Goal: Information Seeking & Learning: Compare options

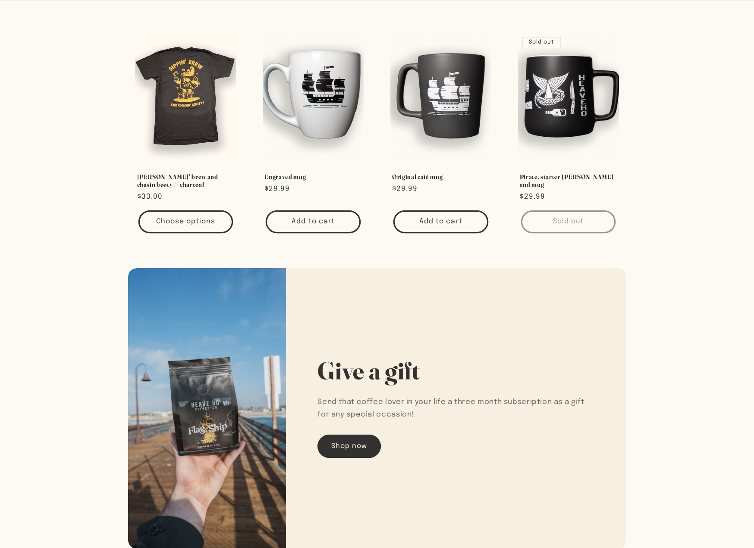
scroll to position [1150, 0]
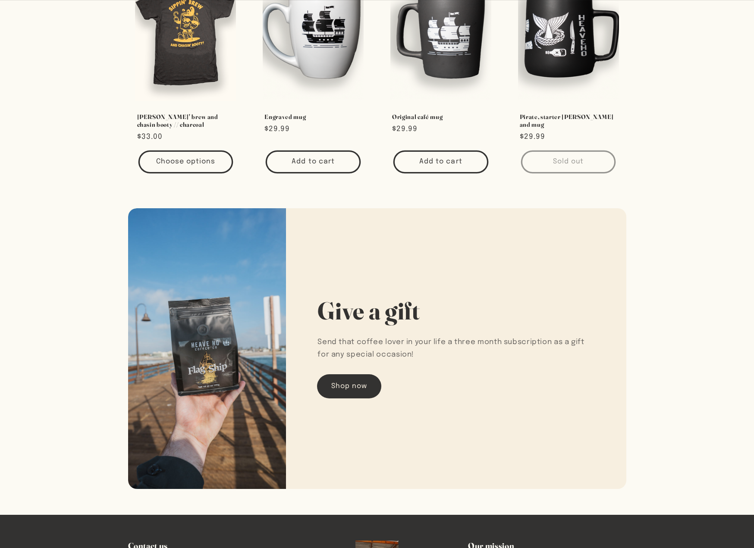
click at [347, 392] on link "Shop now" at bounding box center [348, 386] width 63 height 23
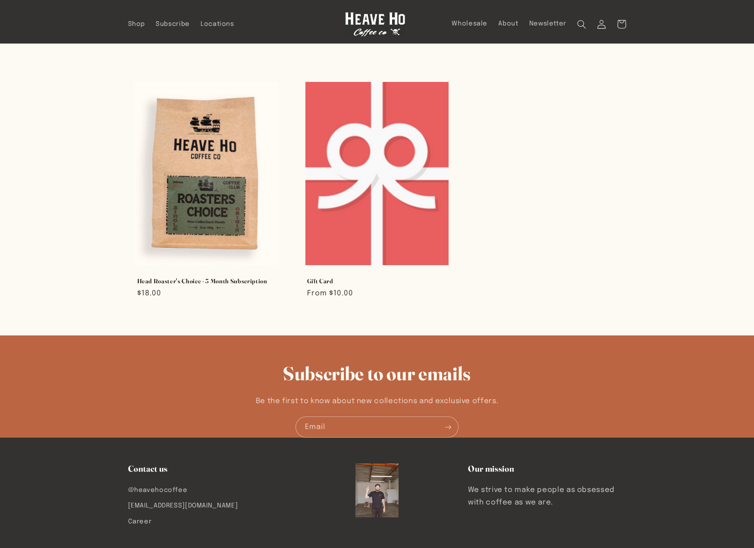
scroll to position [2, 0]
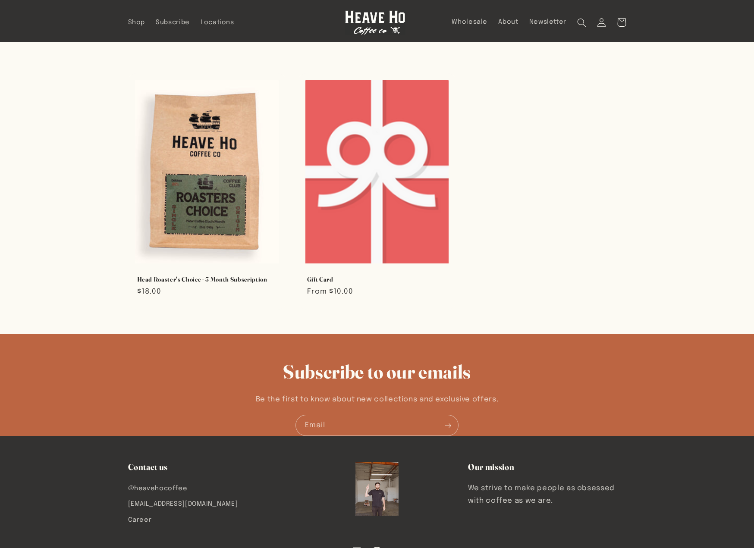
click at [233, 275] on link "Head Roaster's Choice - 3 Month Subscription" at bounding box center [207, 279] width 140 height 8
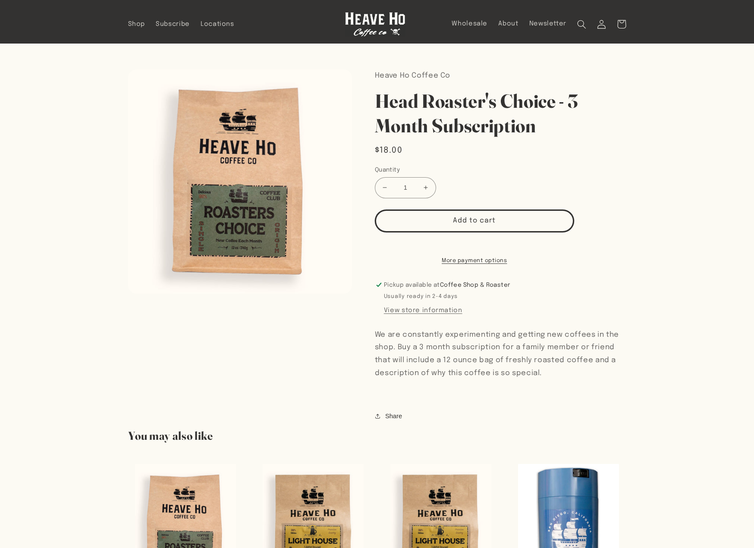
click at [370, 38] on link at bounding box center [374, 24] width 67 height 31
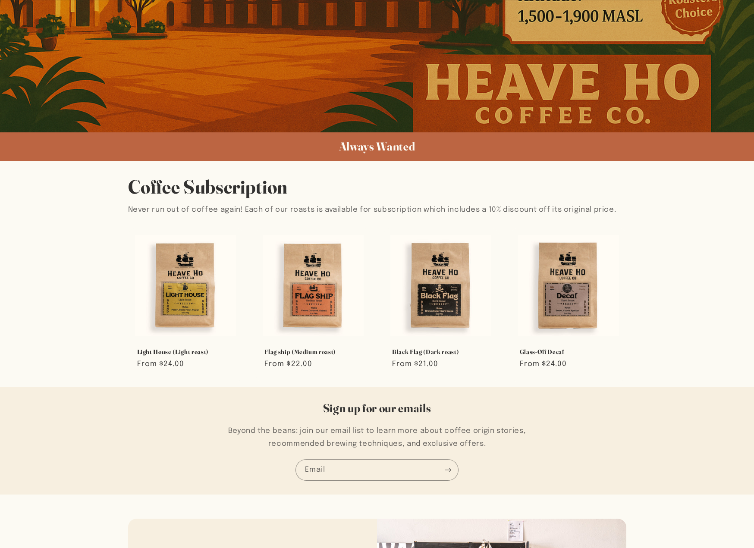
scroll to position [604, 0]
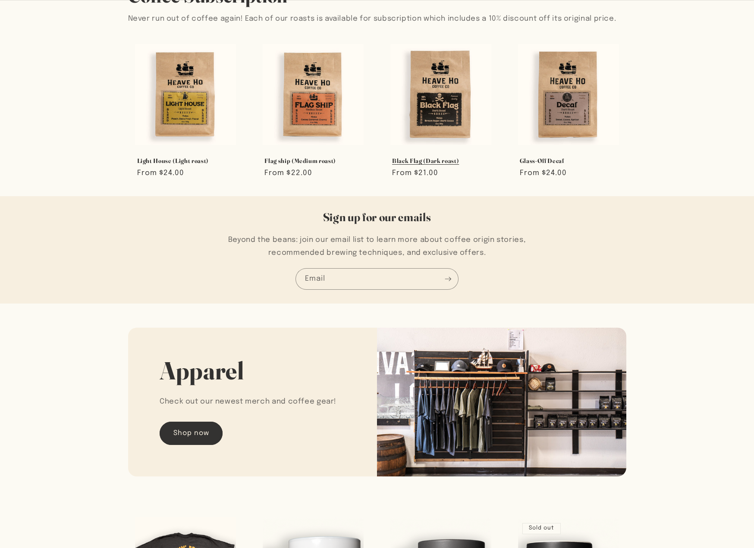
click at [418, 157] on link "Black Flag (Dark roast)" at bounding box center [440, 161] width 97 height 8
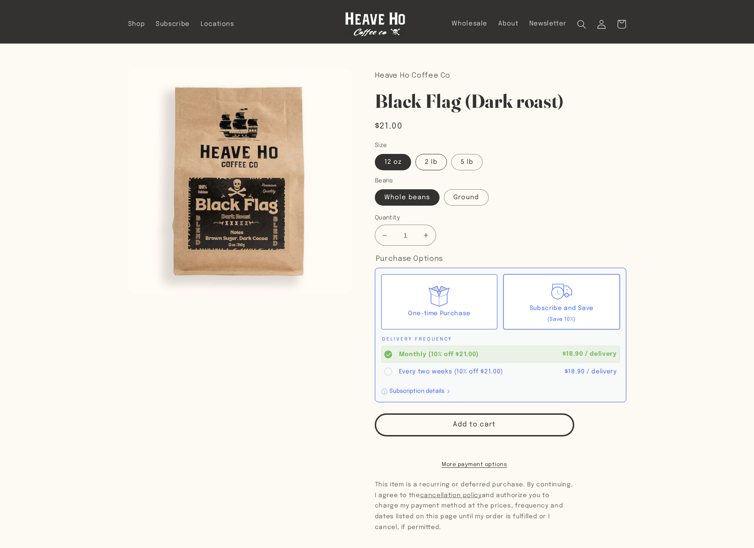
click at [432, 158] on label "2 lb" at bounding box center [430, 162] width 31 height 16
click at [416, 153] on input "2 lb" at bounding box center [415, 152] width 0 height 0
radio input "true"
click at [468, 163] on label "5 lb" at bounding box center [466, 162] width 31 height 16
click at [451, 153] on input "5 lb" at bounding box center [451, 152] width 0 height 0
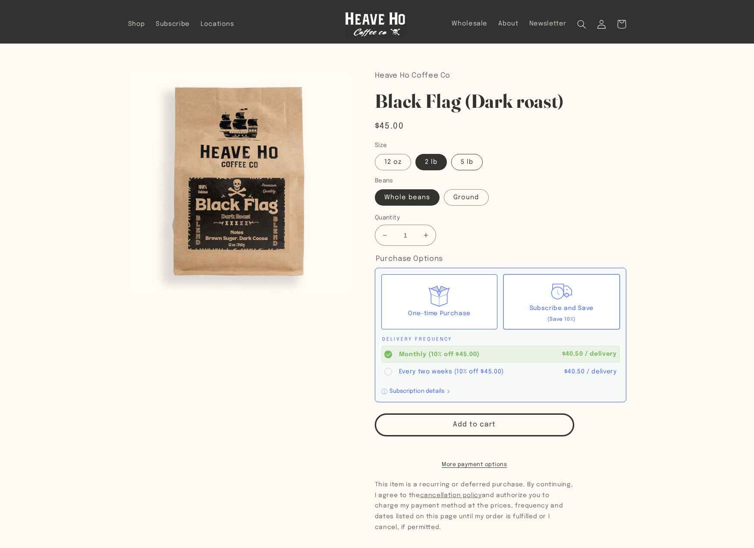
radio input "true"
click at [404, 164] on label "12 oz" at bounding box center [393, 162] width 36 height 16
click at [377, 153] on input "12 oz" at bounding box center [377, 152] width 0 height 0
radio input "true"
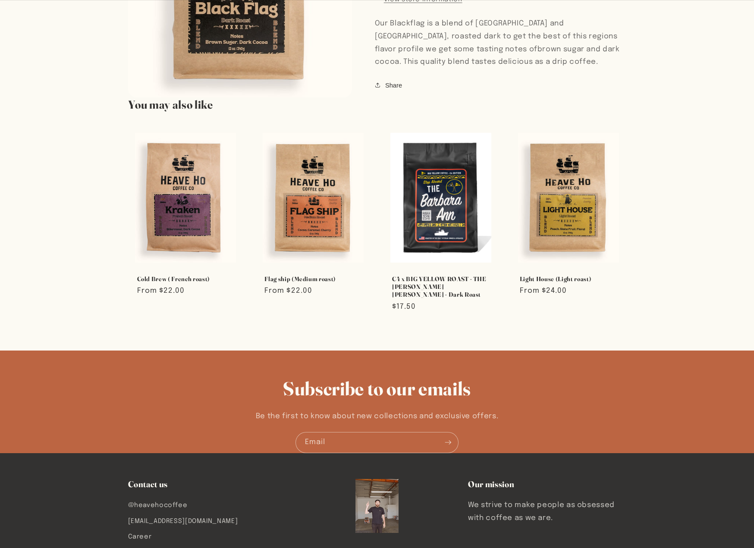
scroll to position [586, 0]
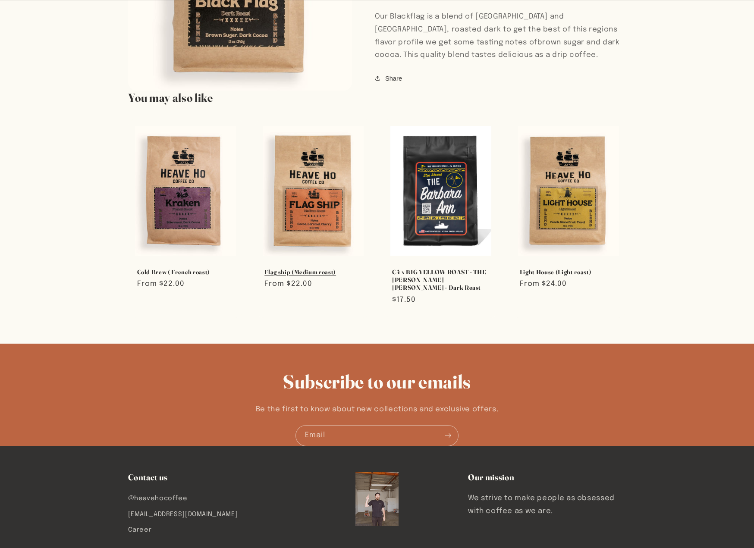
click at [294, 268] on link "Flag ship (Medium roast)" at bounding box center [312, 272] width 97 height 8
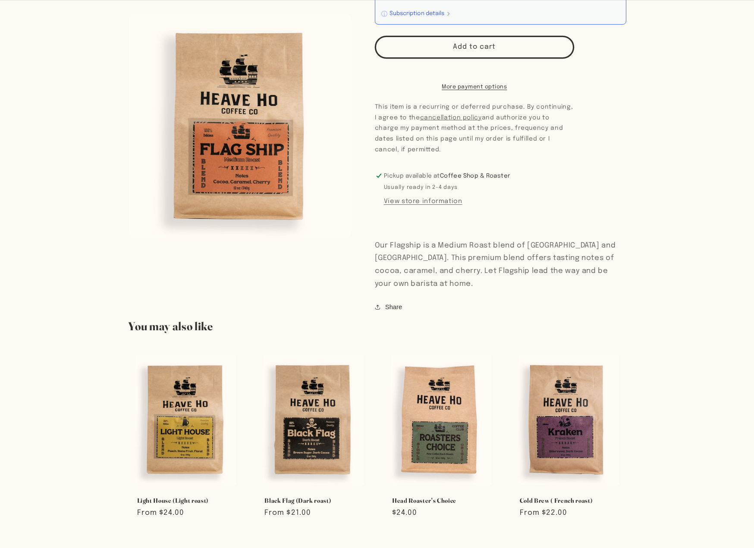
scroll to position [379, 0]
